Goal: Task Accomplishment & Management: Manage account settings

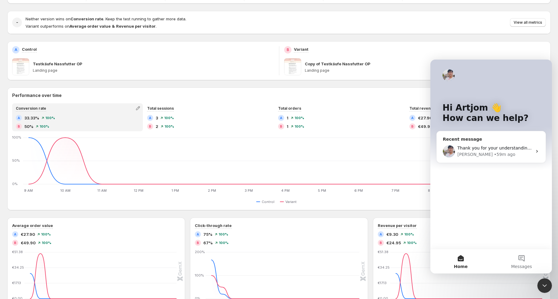
click at [466, 139] on div "Recent message" at bounding box center [491, 139] width 97 height 6
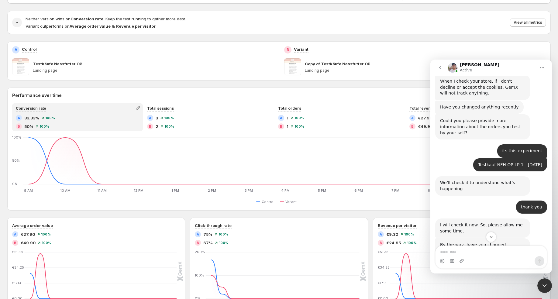
scroll to position [5111, 0]
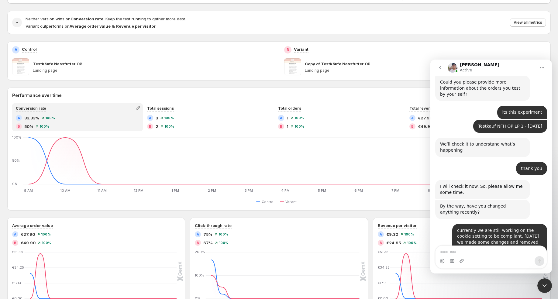
click at [544, 279] on iframe at bounding box center [545, 286] width 15 height 15
click at [546, 284] on icon "Close Intercom Messenger" at bounding box center [544, 285] width 7 height 7
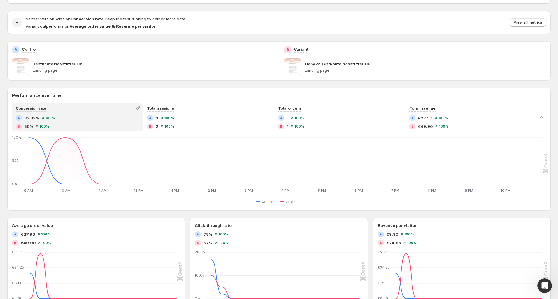
scroll to position [3870, 0]
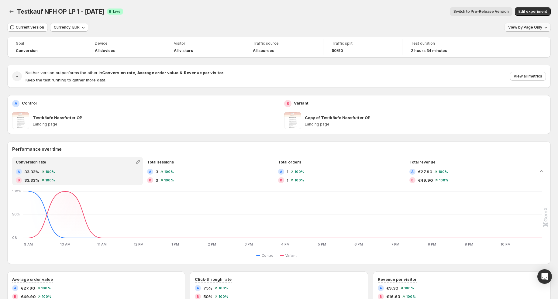
click at [515, 27] on span "View by: Page Only" at bounding box center [525, 27] width 34 height 5
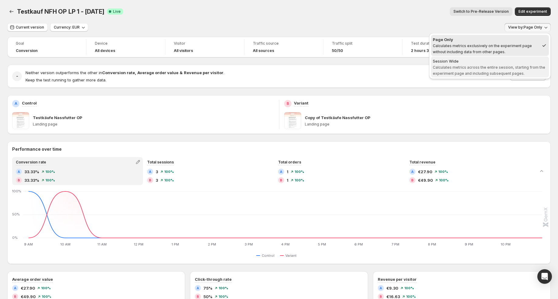
click at [480, 61] on div "Session Wide" at bounding box center [490, 61] width 114 height 6
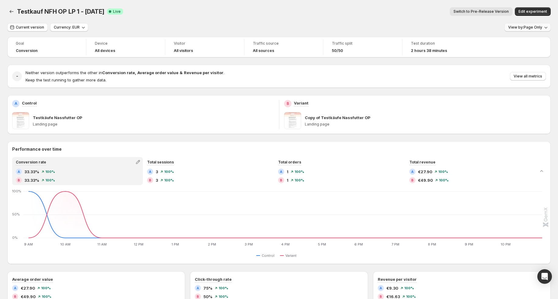
click at [529, 26] on span "View by: Page Only" at bounding box center [525, 27] width 34 height 5
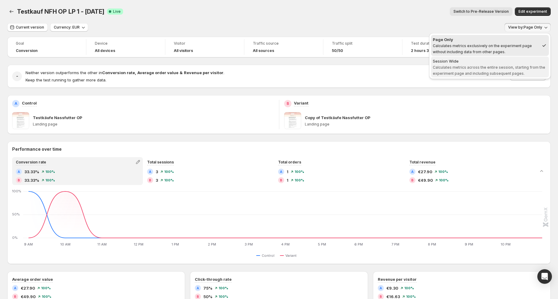
click at [518, 65] on span "Calculates metrics across the entire session, starting from the experiment page…" at bounding box center [489, 70] width 113 height 11
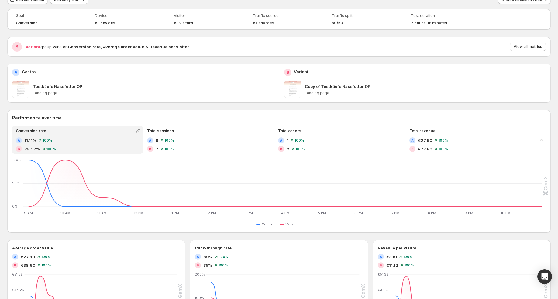
scroll to position [27, 0]
click at [542, 271] on div "Open Intercom Messenger" at bounding box center [545, 277] width 16 height 16
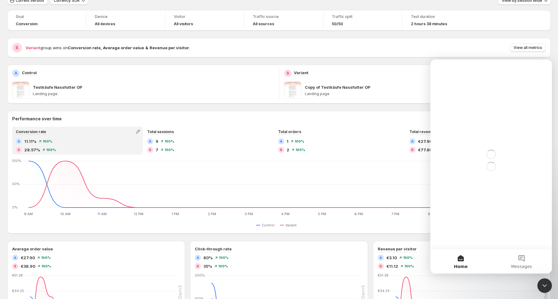
scroll to position [0, 0]
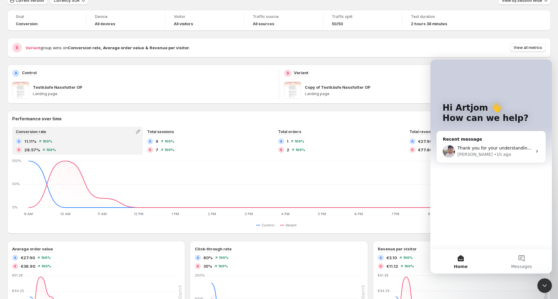
click at [471, 140] on div "Thank you for your understanding. We are currently working on finding a solutio…" at bounding box center [491, 151] width 109 height 23
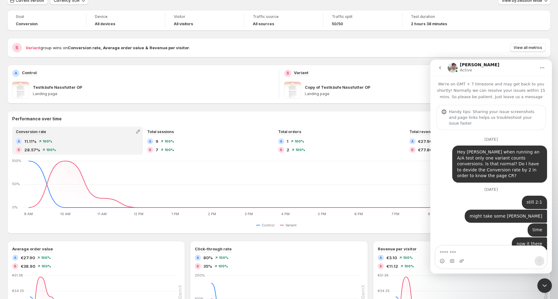
scroll to position [3857, 0]
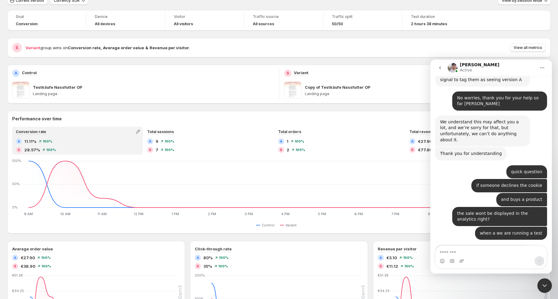
click at [462, 251] on textarea "Message…" at bounding box center [491, 251] width 111 height 10
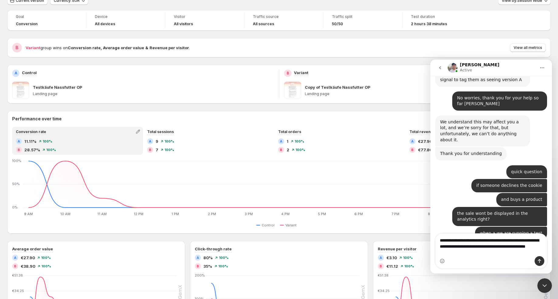
type textarea "**********"
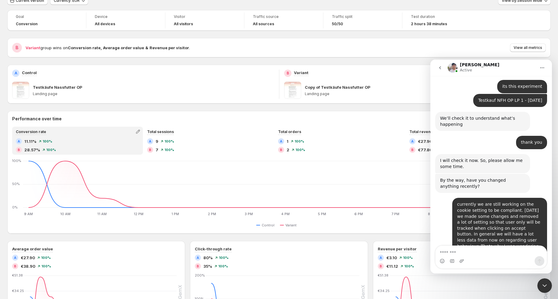
scroll to position [5114, 0]
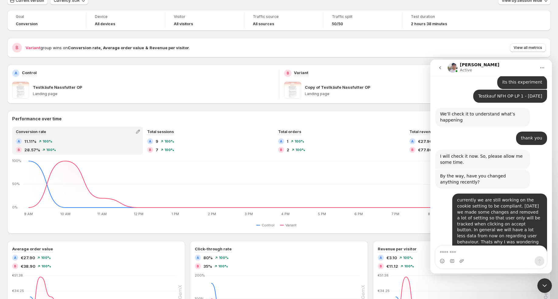
click at [543, 283] on icon "Close Intercom Messenger" at bounding box center [544, 285] width 7 height 7
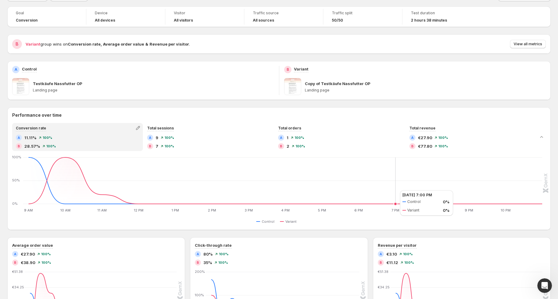
scroll to position [0, 0]
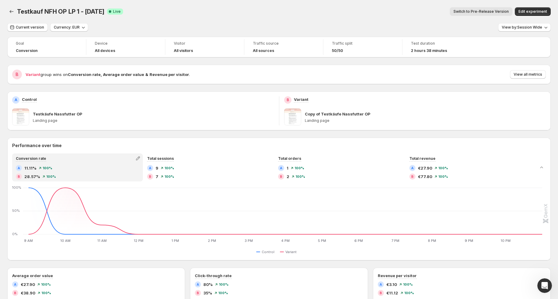
click at [16, 12] on div at bounding box center [12, 11] width 10 height 9
click at [12, 12] on icon "Back" at bounding box center [12, 12] width 6 height 6
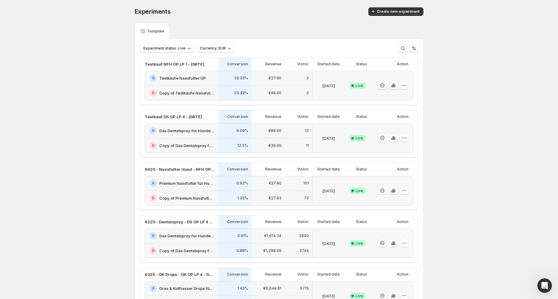
click at [185, 137] on div "A Das Dentalspray für Hunde: Jetzt Neukunden Deal sichern!-v1-test" at bounding box center [182, 130] width 74 height 15
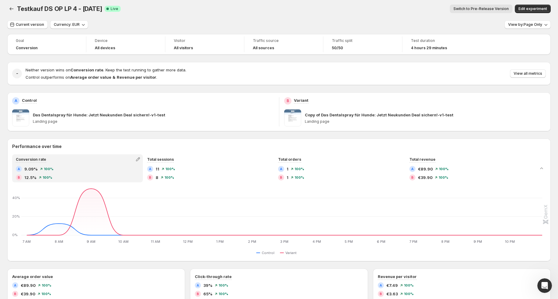
scroll to position [2, 0]
click at [12, 12] on icon "Back" at bounding box center [12, 10] width 6 height 6
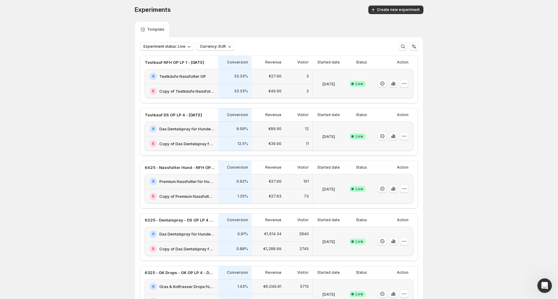
click at [210, 137] on div "B Copy of Das Dentalspray für Hunde: Jetzt Neukunden Deal sichern!-v1-test" at bounding box center [182, 144] width 74 height 15
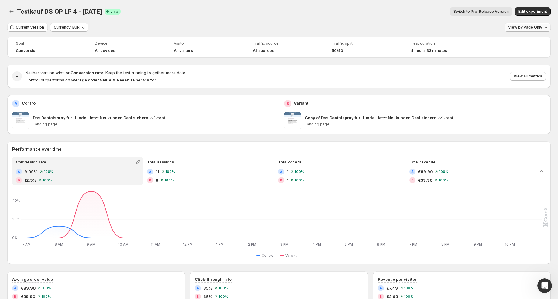
click at [522, 29] on span "View by: Page Only" at bounding box center [525, 27] width 34 height 5
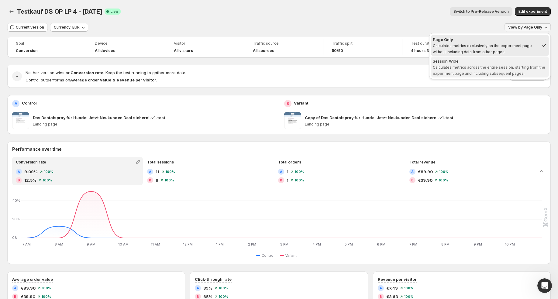
click at [491, 61] on div "Session Wide" at bounding box center [490, 61] width 114 height 6
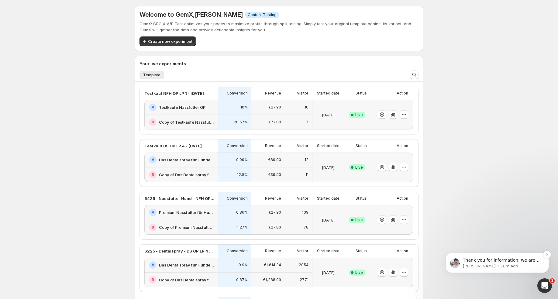
click at [495, 259] on p "Thank you for information, we are still checking on it, I will let you know as …" at bounding box center [502, 261] width 78 height 6
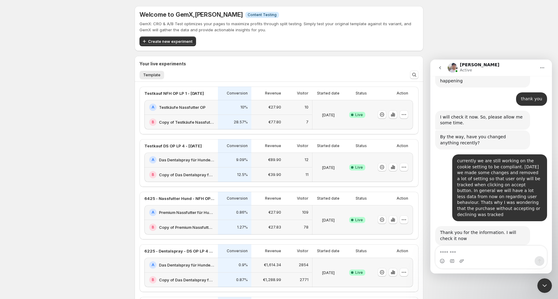
scroll to position [5126, 0]
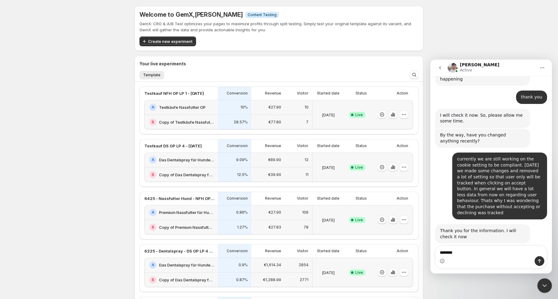
type textarea "*********"
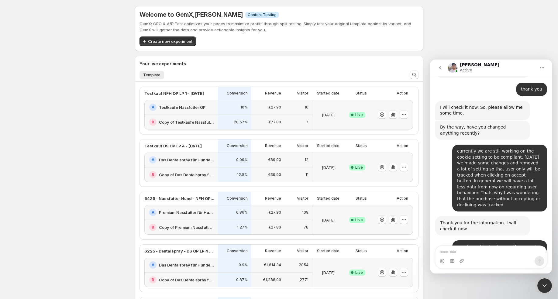
click at [91, 185] on div "Welcome to GemX , Artjom Wagner Info Content Testing GemX: CRO & A/B Test optim…" at bounding box center [279, 220] width 558 height 440
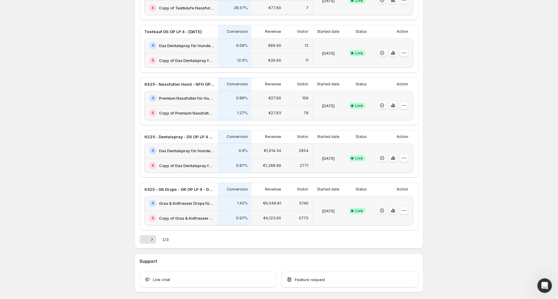
scroll to position [122, 0]
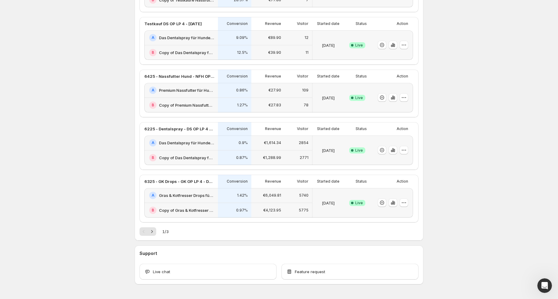
click at [256, 91] on div "€27.90" at bounding box center [268, 90] width 26 height 7
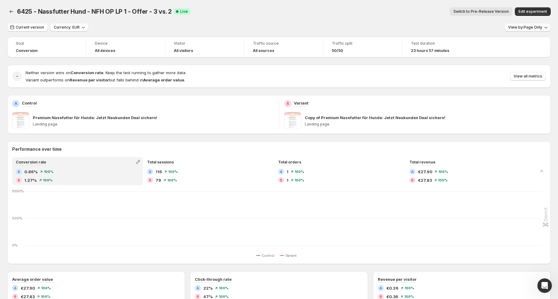
click at [537, 29] on span "View by: Page Only" at bounding box center [525, 27] width 34 height 5
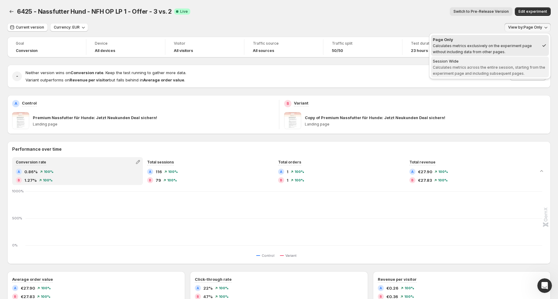
click at [501, 68] on span "Calculates metrics across the entire session, starting from the experiment page…" at bounding box center [489, 70] width 113 height 11
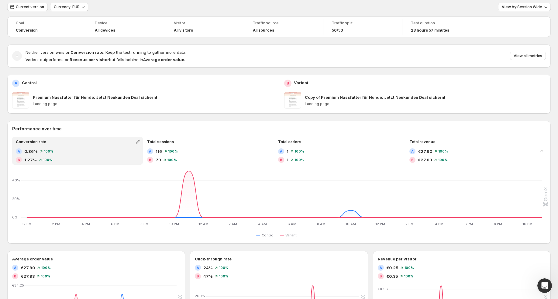
scroll to position [24, 0]
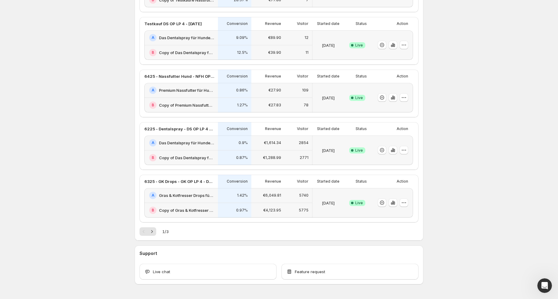
scroll to position [140, 0]
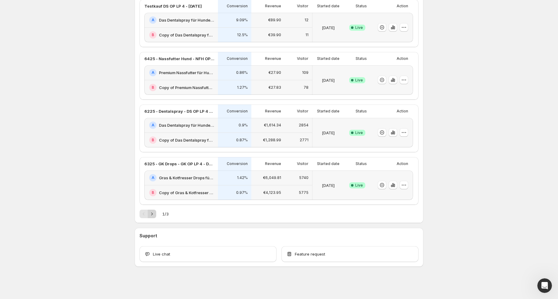
click at [152, 214] on icon "Next" at bounding box center [152, 214] width 6 height 6
click at [152, 213] on icon "Next" at bounding box center [152, 214] width 2 height 3
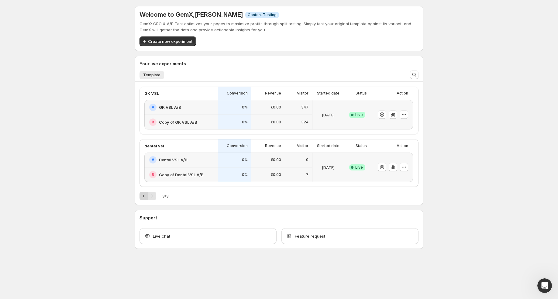
click at [142, 196] on icon "Previous" at bounding box center [144, 196] width 6 height 6
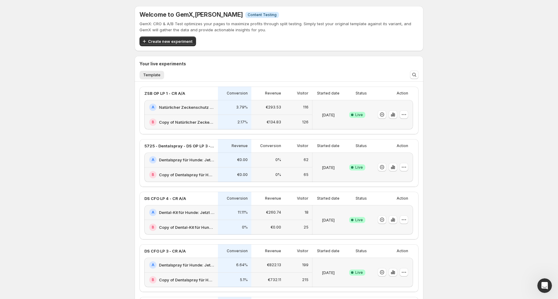
click at [142, 196] on div "DS CFO LP 4 - CR A/A Conversion Revenue Visitor Started date Status Action A De…" at bounding box center [279, 216] width 279 height 48
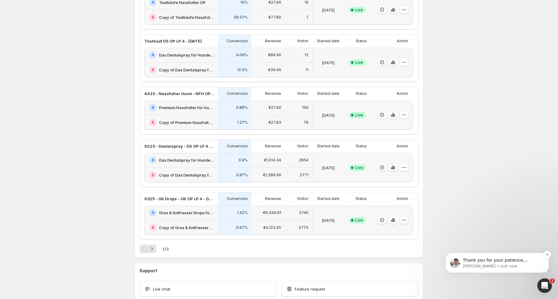
click at [495, 262] on p "Thank you for your patience, Artjom. I have verified your campaign and identifi…" at bounding box center [502, 261] width 78 height 6
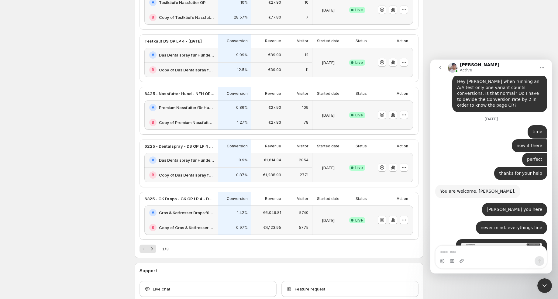
scroll to position [1, 0]
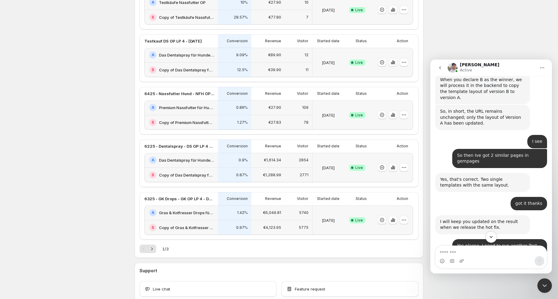
click at [492, 236] on icon "Scroll to bottom" at bounding box center [491, 236] width 5 height 5
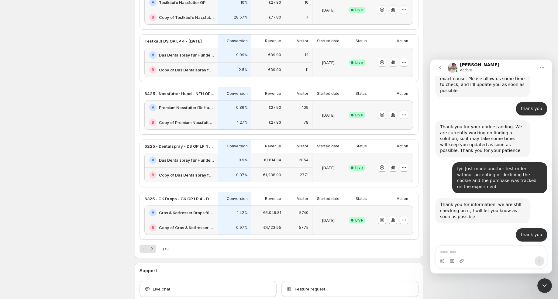
scroll to position [5358, 0]
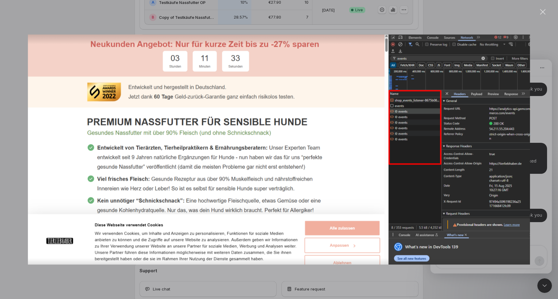
click at [543, 11] on div "Close" at bounding box center [543, 12] width 6 height 6
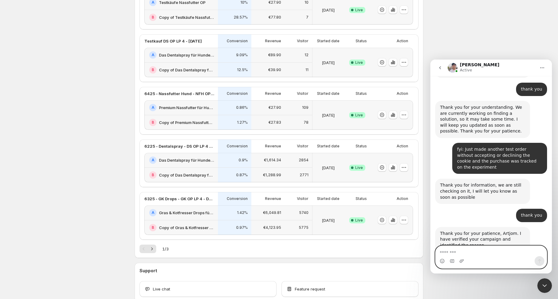
click at [477, 250] on textarea "Message…" at bounding box center [491, 251] width 111 height 10
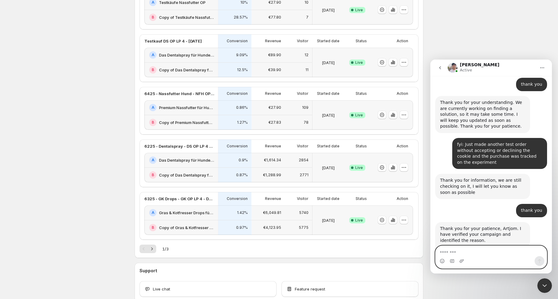
scroll to position [5378, 0]
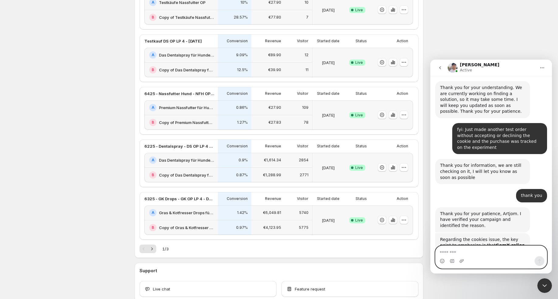
click at [465, 249] on textarea "Message…" at bounding box center [491, 251] width 111 height 10
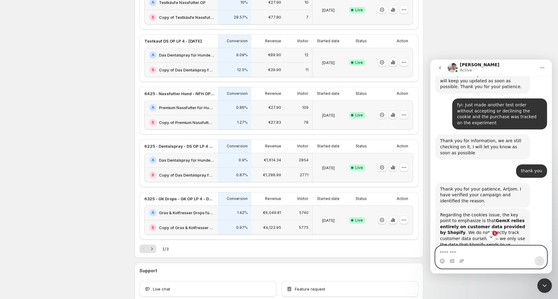
scroll to position [5414, 0]
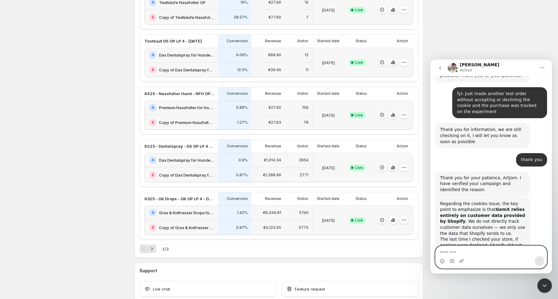
click at [472, 253] on textarea "Message…" at bounding box center [491, 251] width 111 height 10
type textarea "**********"
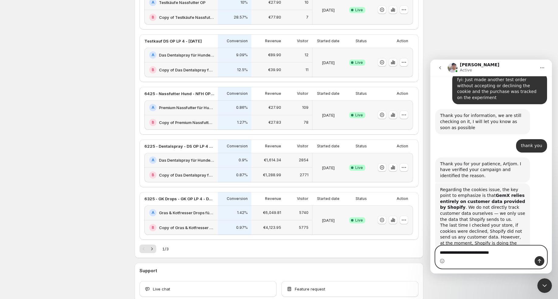
type textarea "**********"
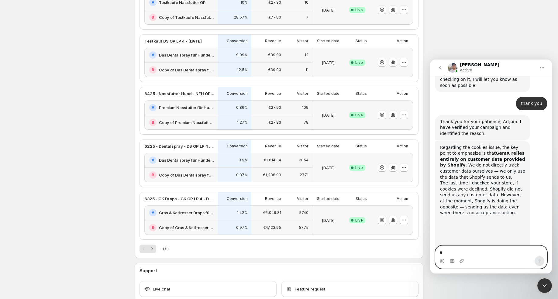
scroll to position [5446, 0]
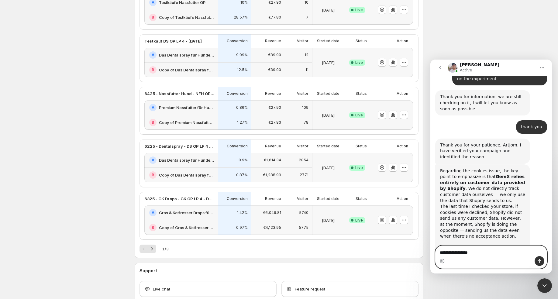
type textarea "**********"
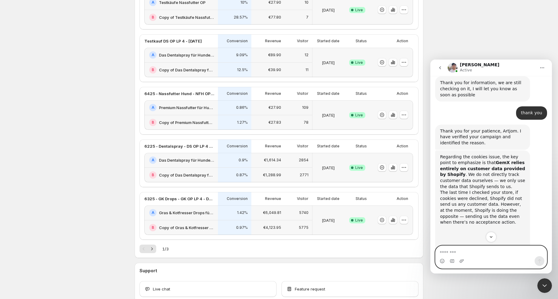
scroll to position [5560, 0]
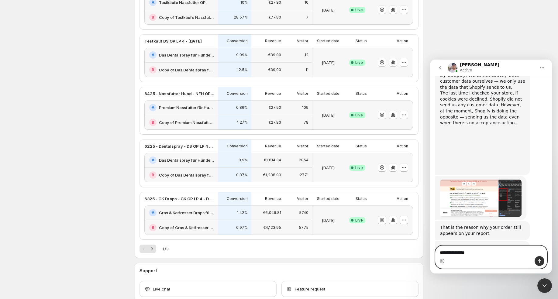
type textarea "**********"
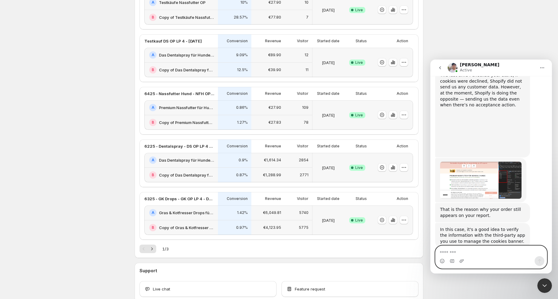
scroll to position [5578, 0]
type textarea "*********"
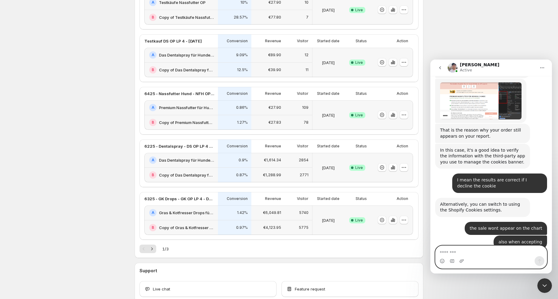
scroll to position [5671, 0]
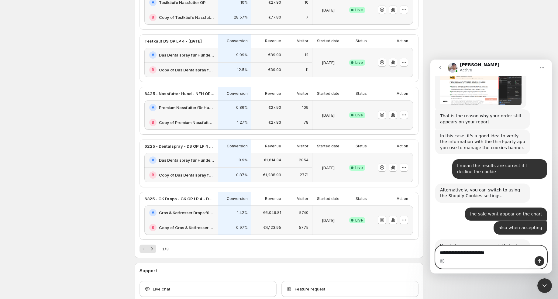
type textarea "**********"
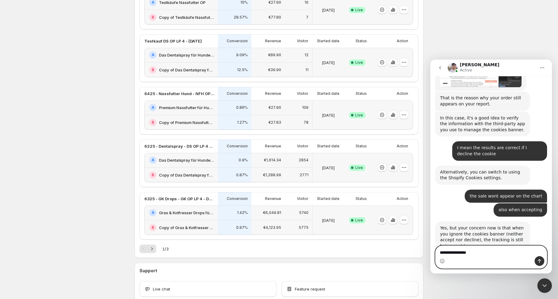
click at [465, 255] on textarea "**********" at bounding box center [491, 251] width 111 height 10
type textarea "*"
type textarea "**********"
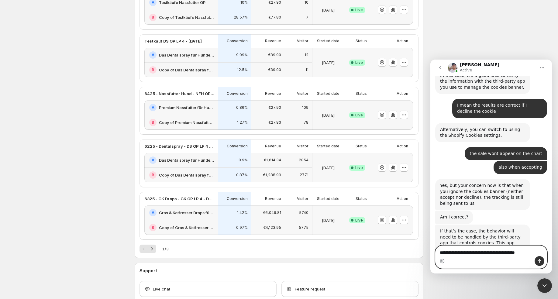
scroll to position [5733, 0]
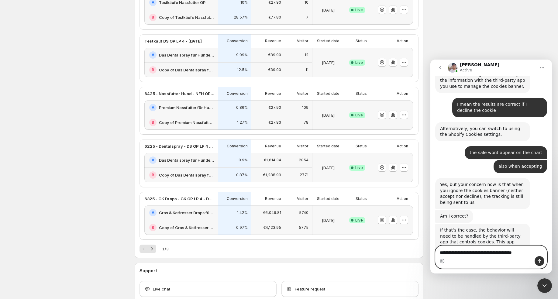
type textarea "**********"
click at [517, 253] on textarea "**********" at bounding box center [491, 251] width 111 height 10
click at [528, 252] on textarea "**********" at bounding box center [491, 251] width 111 height 10
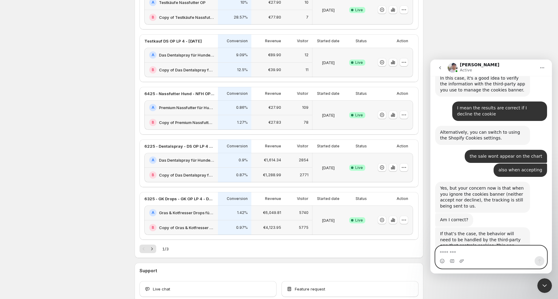
scroll to position [5753, 0]
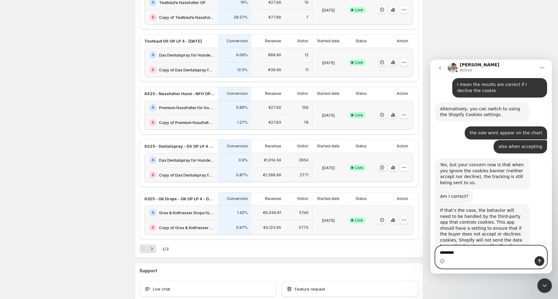
type textarea "**********"
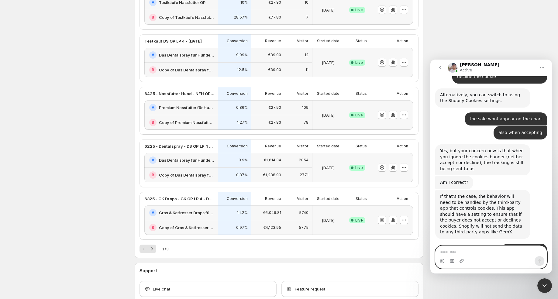
scroll to position [5761, 0]
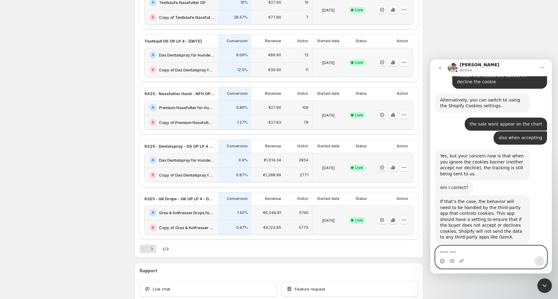
click at [443, 261] on icon "Emoji picker" at bounding box center [442, 261] width 5 height 5
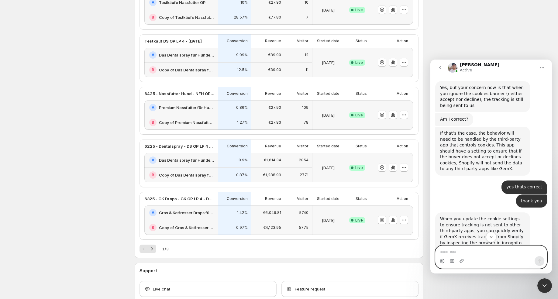
scroll to position [5851, 0]
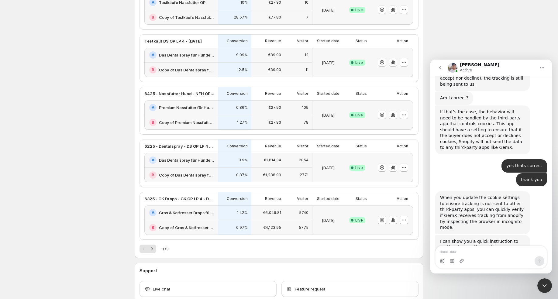
click at [544, 286] on icon "Close Intercom Messenger" at bounding box center [544, 285] width 7 height 7
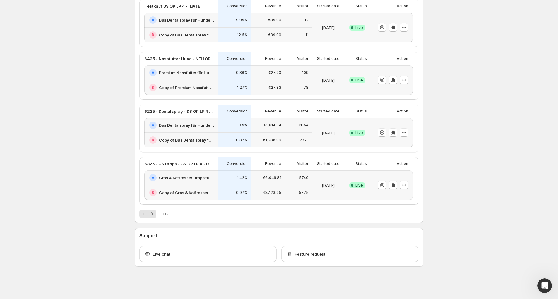
scroll to position [0, 0]
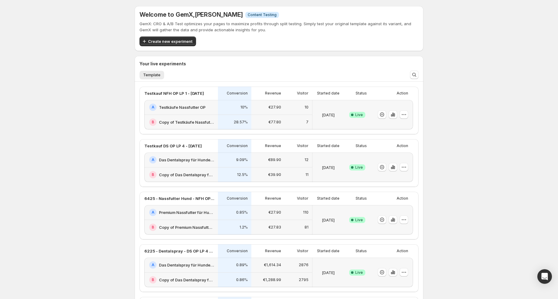
scroll to position [10, 0]
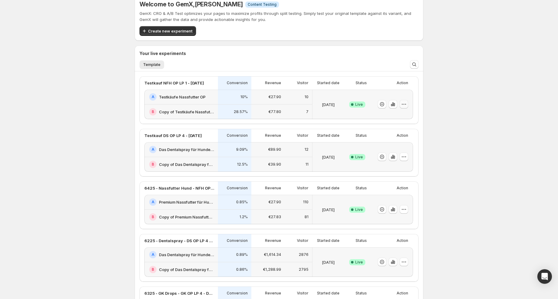
click at [401, 103] on icon "button" at bounding box center [404, 104] width 6 height 6
click at [480, 83] on div "Welcome to GemX , [PERSON_NAME] Info Content Testing GemX: CRO & A/B Test optim…" at bounding box center [279, 210] width 558 height 440
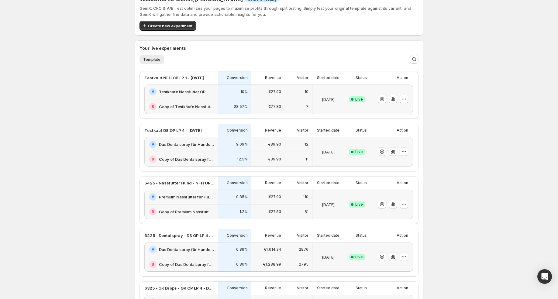
scroll to position [0, 0]
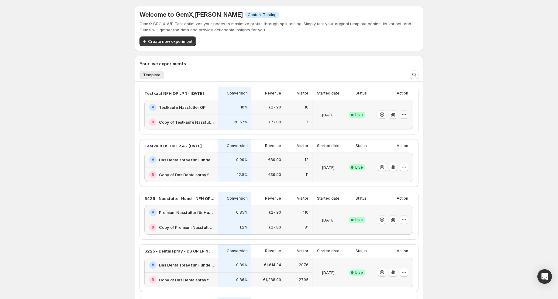
click at [405, 114] on icon "button" at bounding box center [404, 115] width 6 height 6
click at [387, 146] on span "End experiment" at bounding box center [392, 147] width 29 height 5
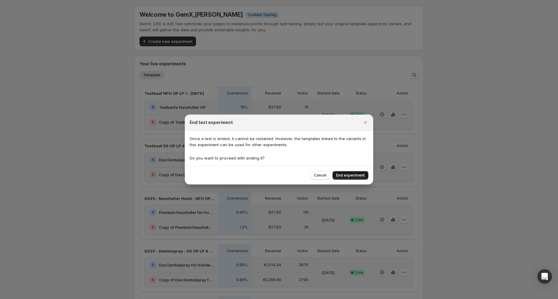
click at [359, 173] on span "End experiment" at bounding box center [350, 175] width 29 height 5
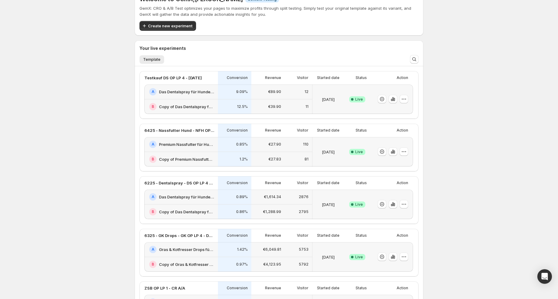
scroll to position [16, 0]
click at [404, 99] on icon "button" at bounding box center [404, 98] width 6 height 6
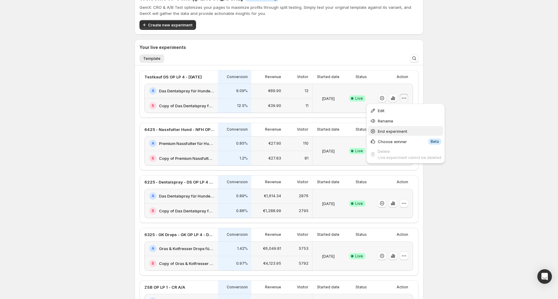
click at [393, 130] on span "End experiment" at bounding box center [392, 131] width 29 height 5
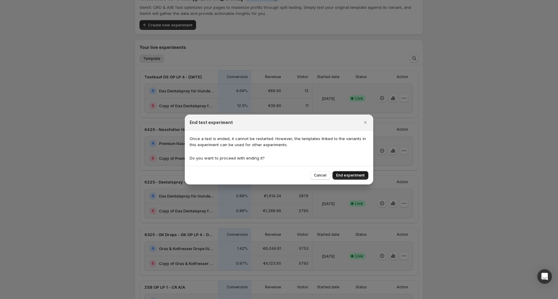
click at [346, 174] on span "End experiment" at bounding box center [350, 175] width 29 height 5
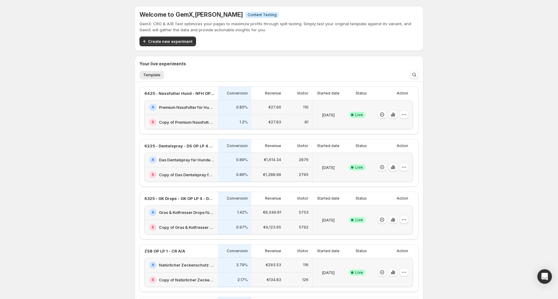
scroll to position [27, 0]
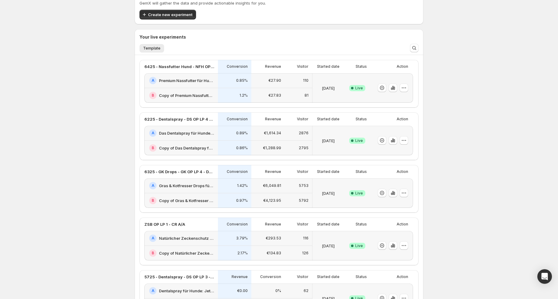
click at [247, 81] on p "0.85%" at bounding box center [242, 80] width 12 height 5
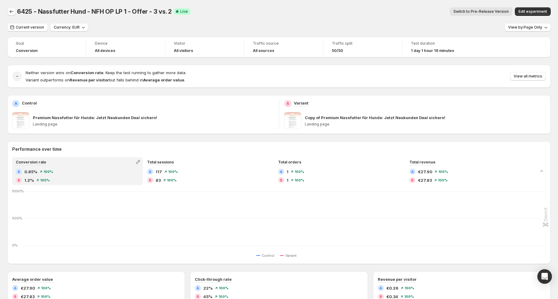
click at [12, 10] on icon "Back" at bounding box center [12, 12] width 6 height 6
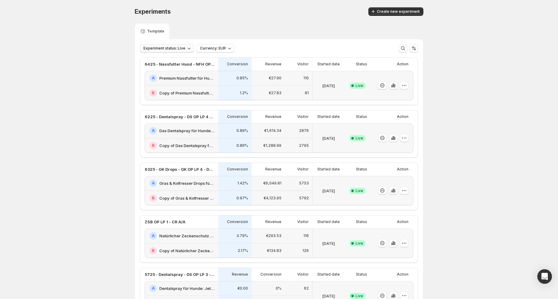
click at [182, 46] on span "Experiment status: Live" at bounding box center [165, 48] width 42 height 5
click at [405, 47] on icon "button" at bounding box center [403, 48] width 6 height 6
click at [405, 47] on span "Cancel" at bounding box center [401, 48] width 14 height 6
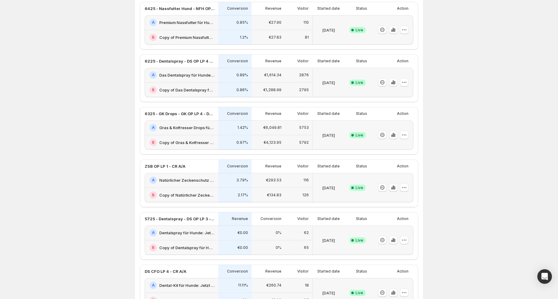
click at [242, 131] on div "1.42%" at bounding box center [234, 127] width 33 height 15
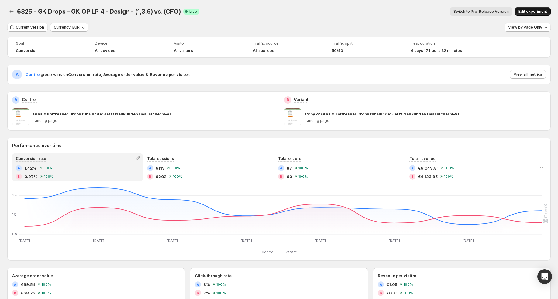
click at [532, 14] on button "Edit experiment" at bounding box center [533, 11] width 36 height 9
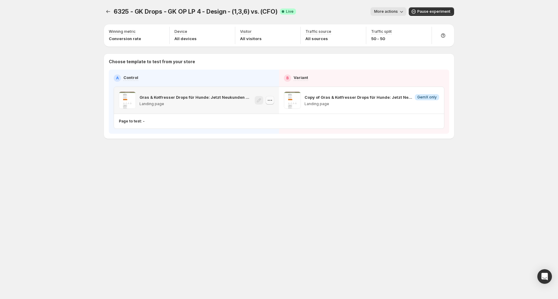
click at [272, 101] on icon "button" at bounding box center [270, 100] width 6 height 6
click at [140, 121] on p "Pages to test: 1 page" at bounding box center [138, 121] width 38 height 5
click at [148, 148] on div "Gras & Kotfresser Drops für Hunde: Jetzt Neukunden Deal sichern!-v1" at bounding box center [177, 153] width 80 height 12
click at [221, 152] on icon "Search for and select a customer segment" at bounding box center [224, 153] width 6 height 6
click at [317, 165] on div "6325 - GK Drops - GK OP LP 4 - Design - (1,3,6) vs. (CFO). This page is ready 6…" at bounding box center [279, 86] width 365 height 172
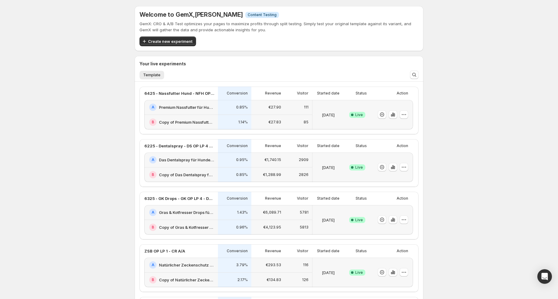
click at [211, 114] on div "A Premium Nassfutter für Hunde: Jetzt Neukunden Deal sichern!" at bounding box center [181, 107] width 74 height 15
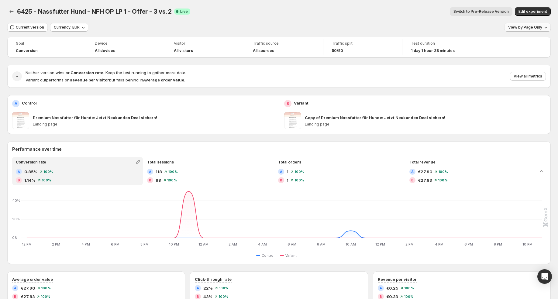
click at [513, 28] on span "View by: Page Only" at bounding box center [525, 27] width 34 height 5
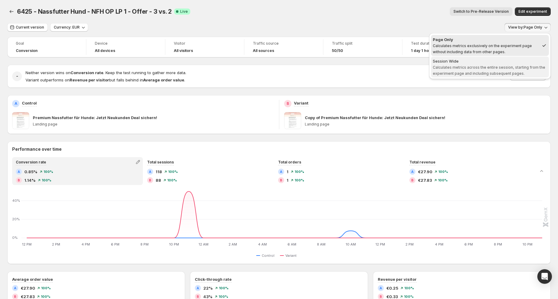
click at [501, 65] on span "Calculates metrics across the entire session, starting from the experiment page…" at bounding box center [489, 70] width 113 height 11
